Goal: Find specific page/section: Find specific page/section

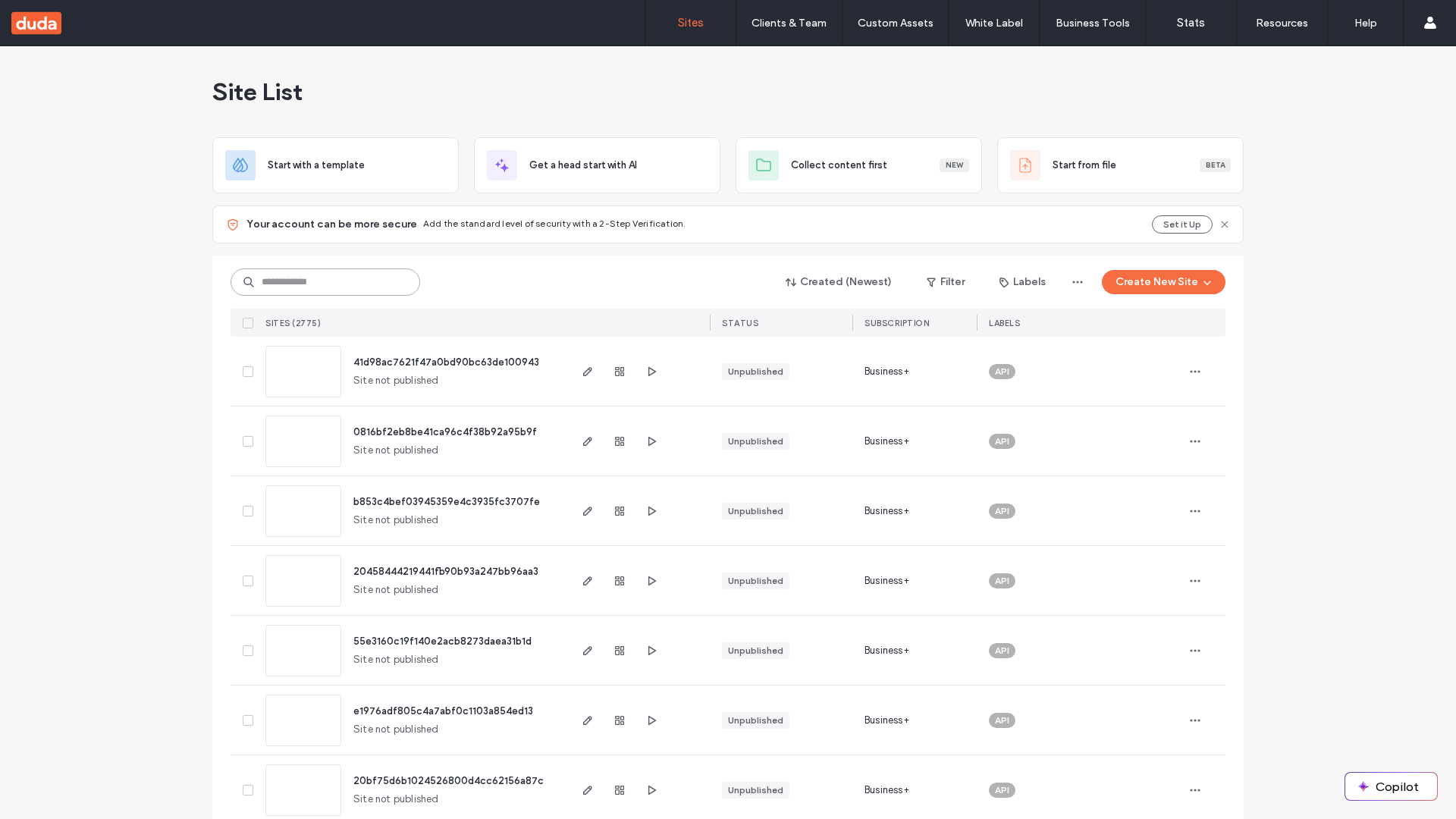
click at [325, 282] on input at bounding box center [325, 281] width 190 height 27
type input "**********"
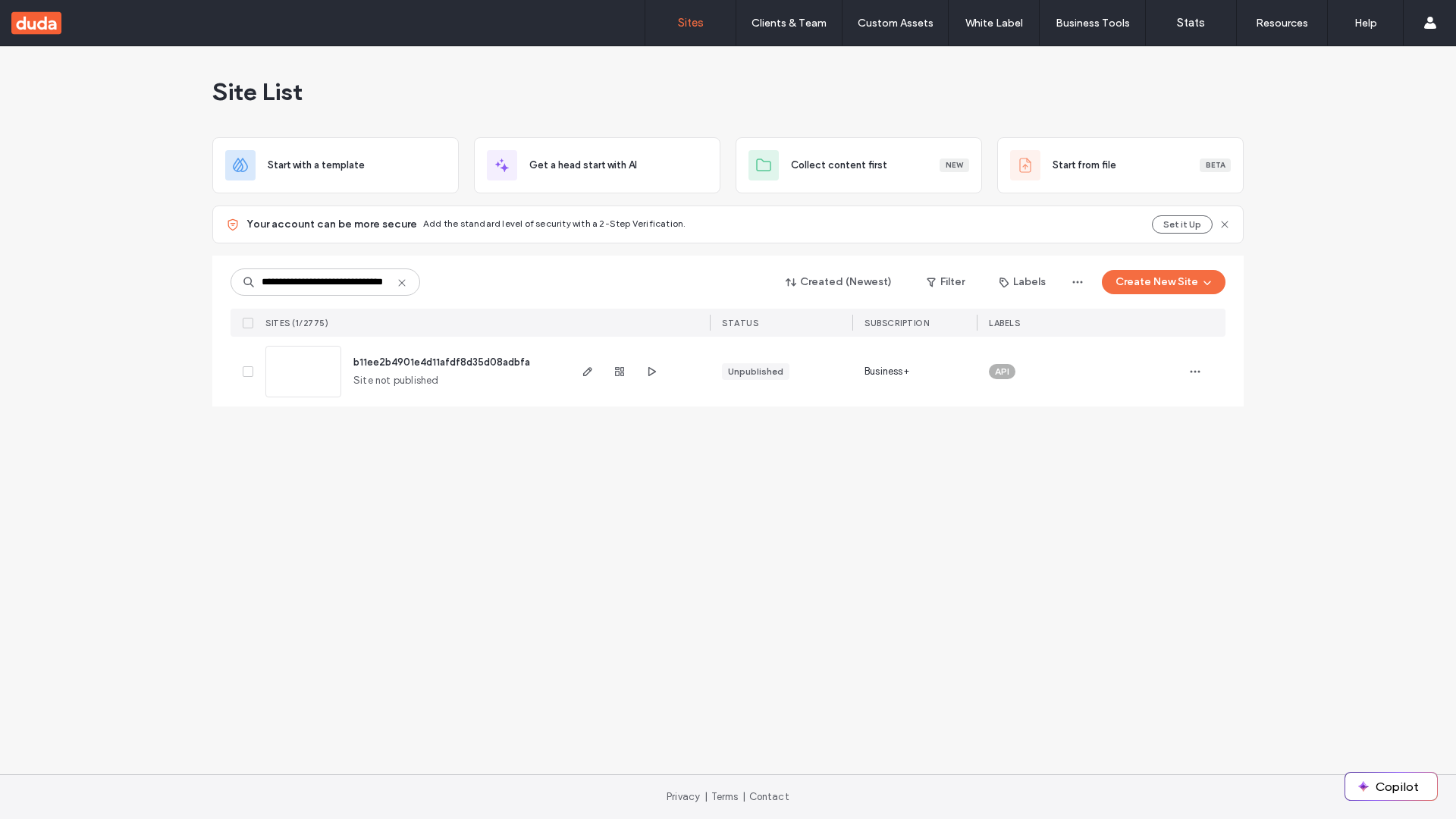
click at [442, 362] on span "b11ee2b4901e4d11afdf8d35d08adbfa" at bounding box center [441, 362] width 177 height 11
